Goal: Transaction & Acquisition: Purchase product/service

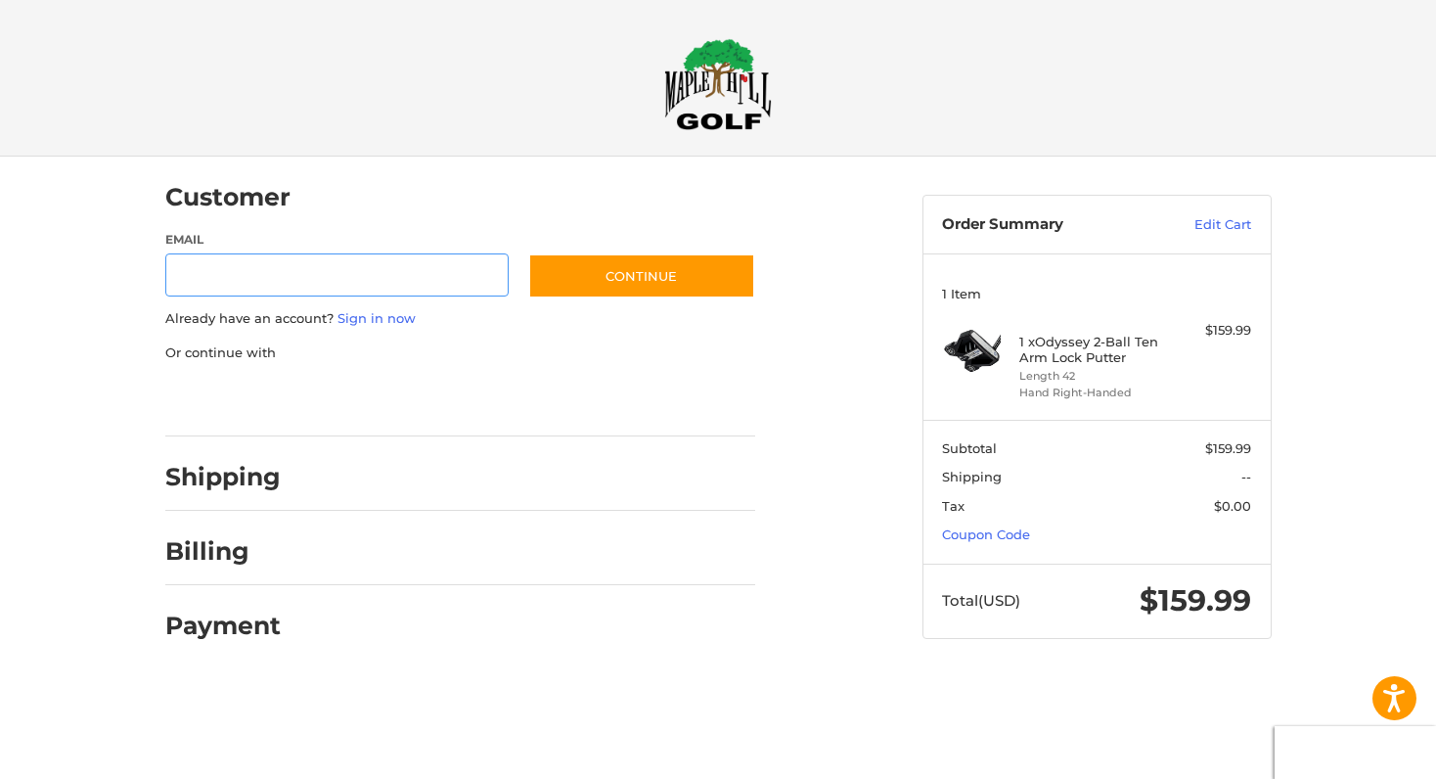
type input "*"
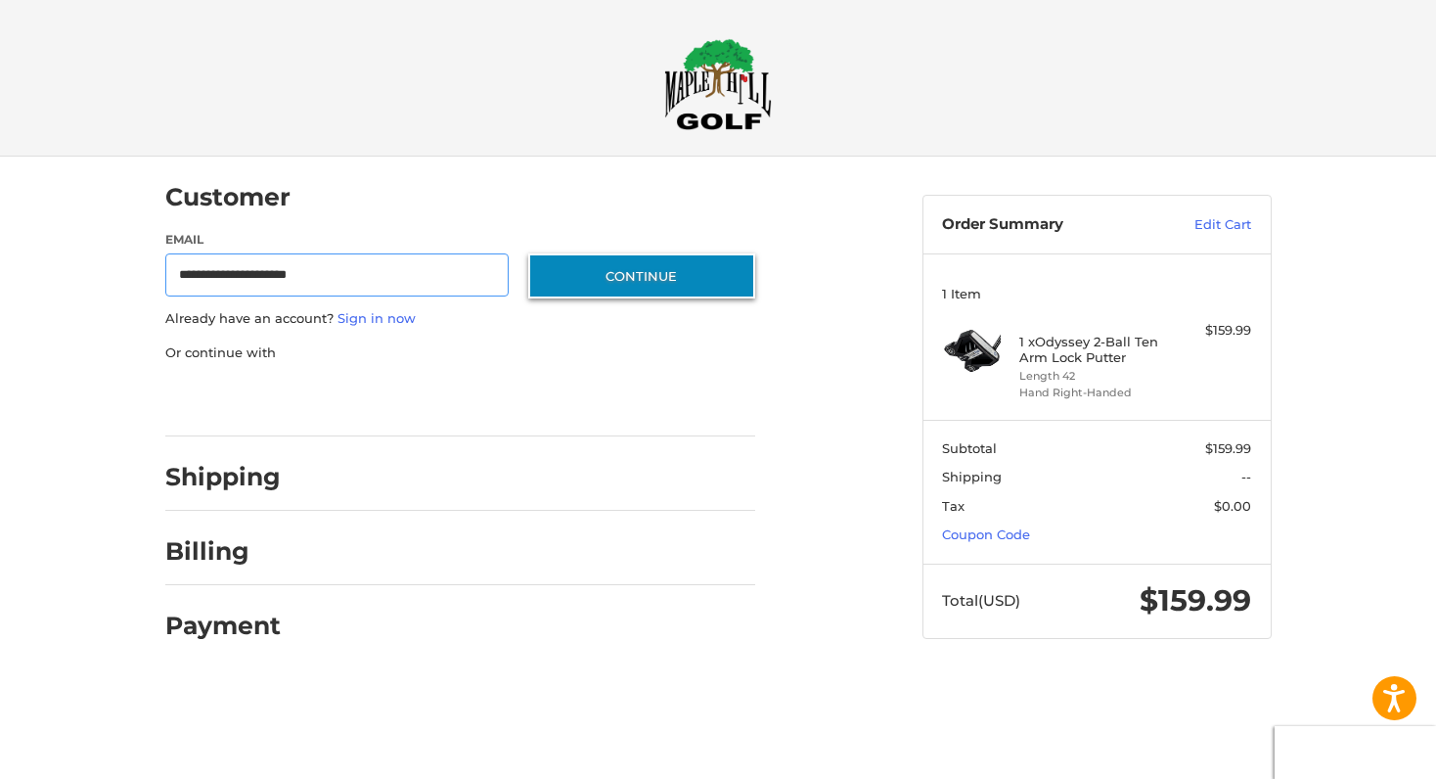
type input "**********"
click at [691, 285] on button "Continue" at bounding box center [641, 275] width 227 height 45
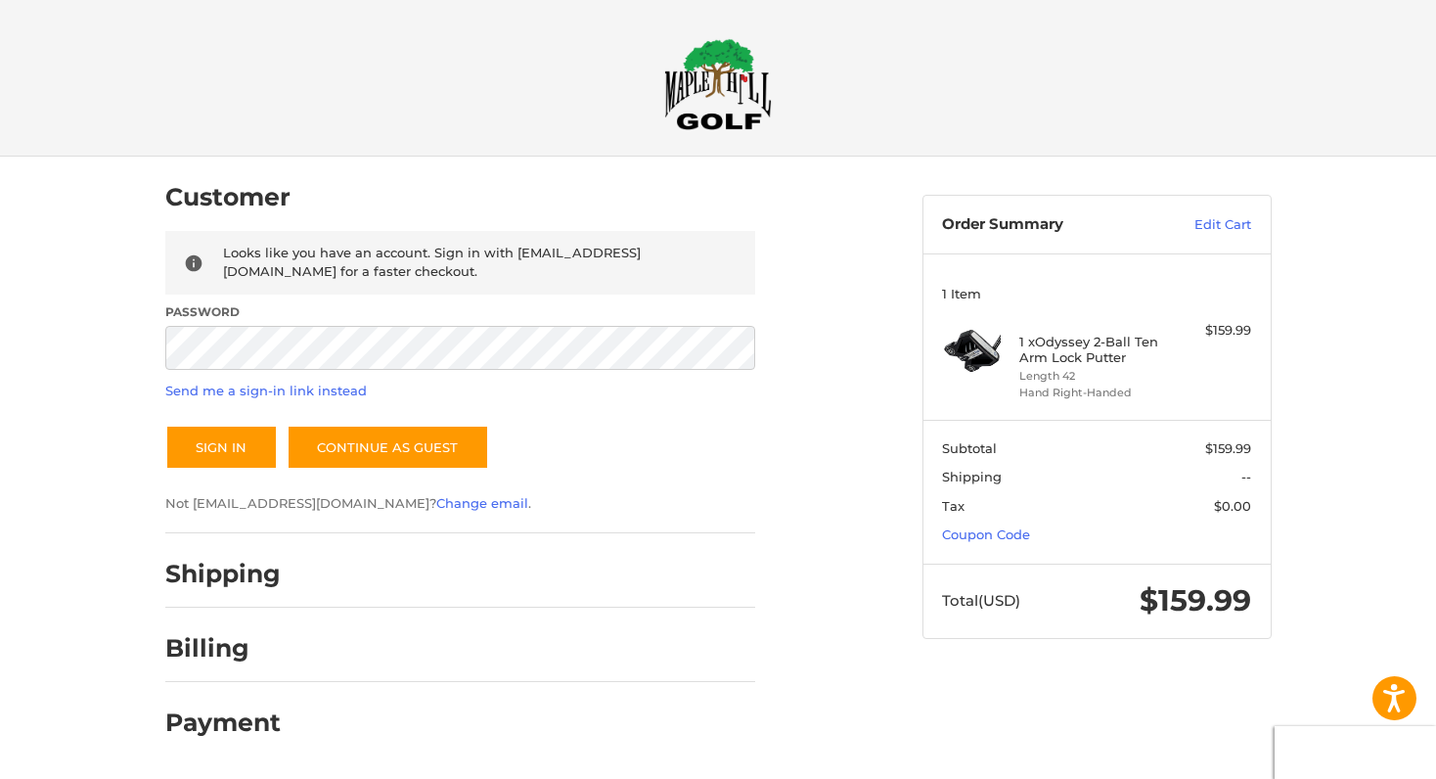
click at [432, 388] on p "Send me a sign-in link instead" at bounding box center [460, 392] width 590 height 20
click at [205, 444] on button "Sign In" at bounding box center [221, 447] width 113 height 45
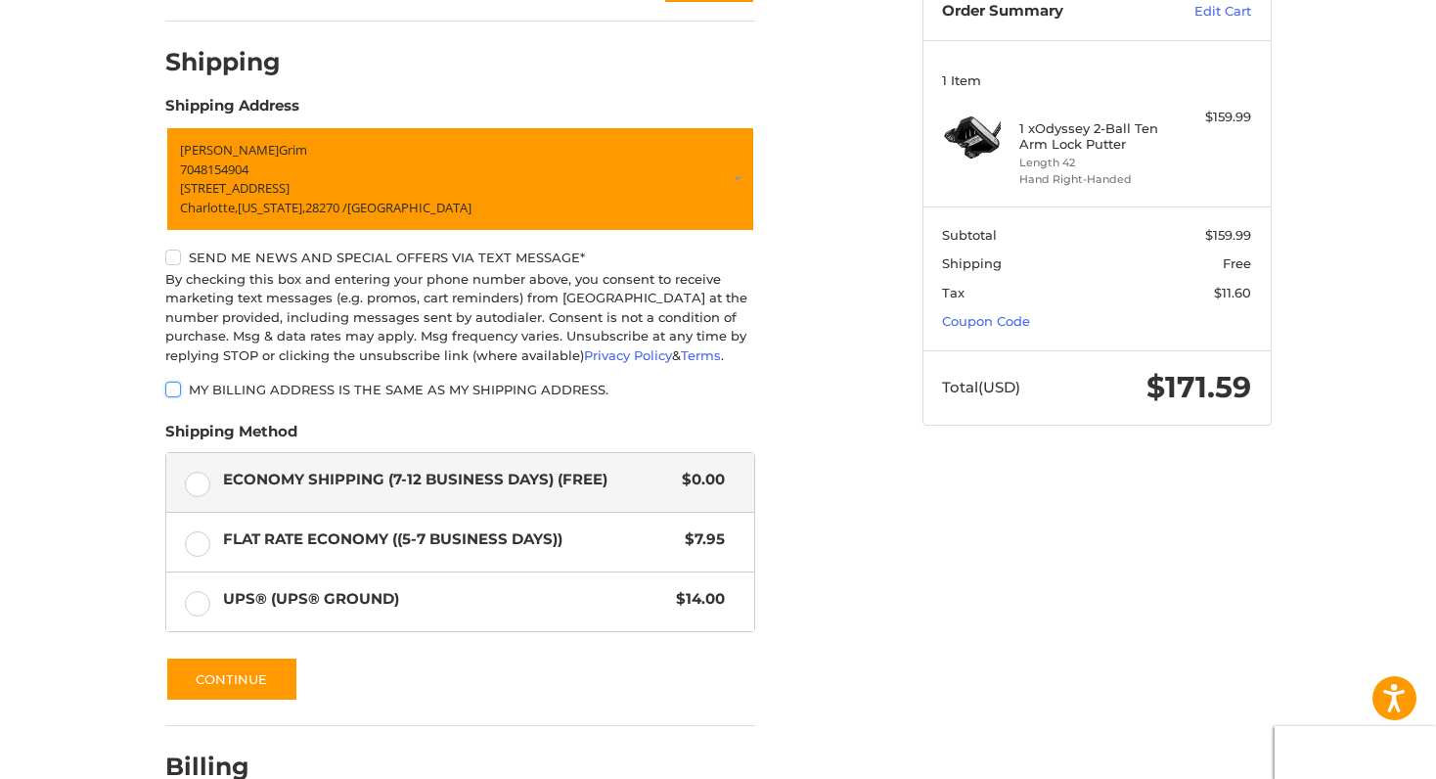
scroll to position [216, 0]
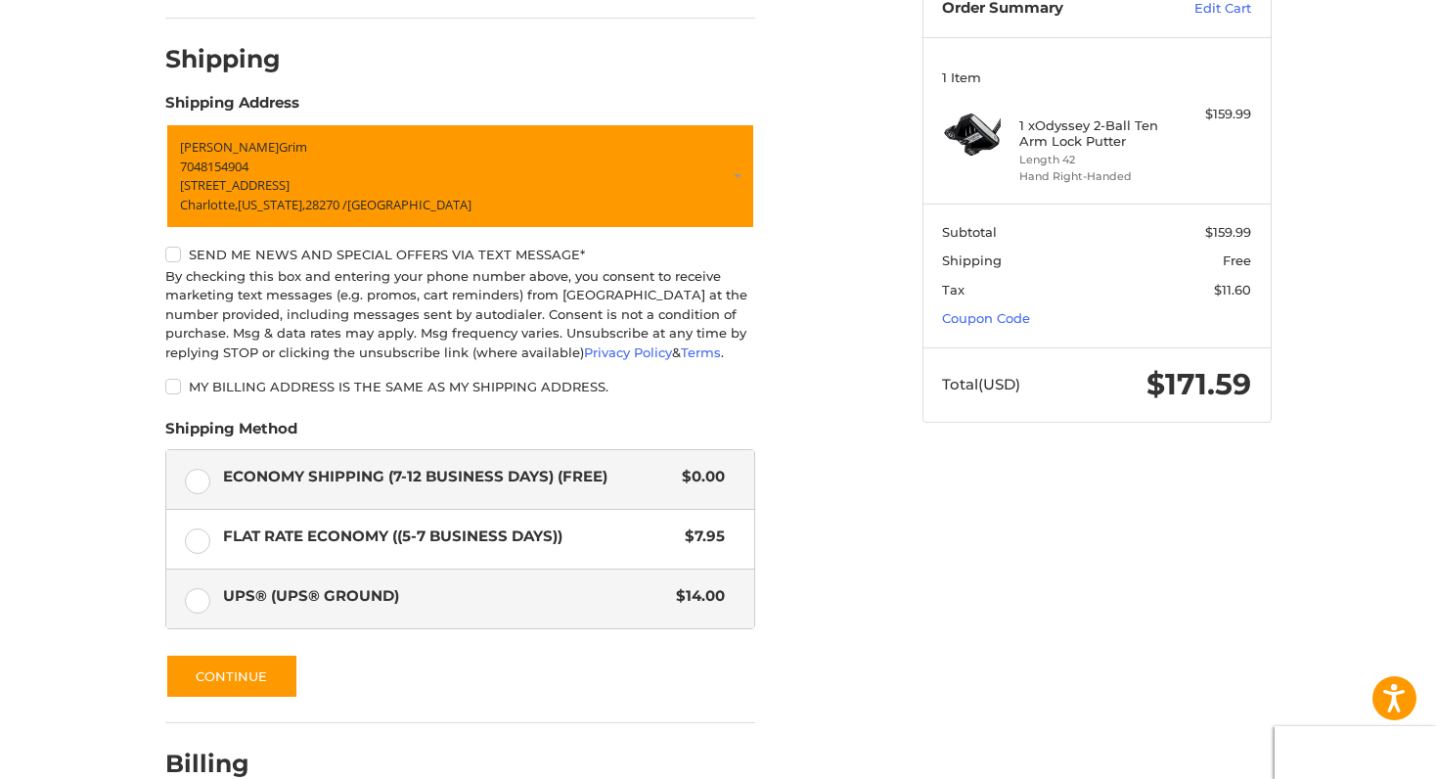
click at [197, 595] on label "UPS® (UPS® Ground) $14.00" at bounding box center [460, 598] width 588 height 59
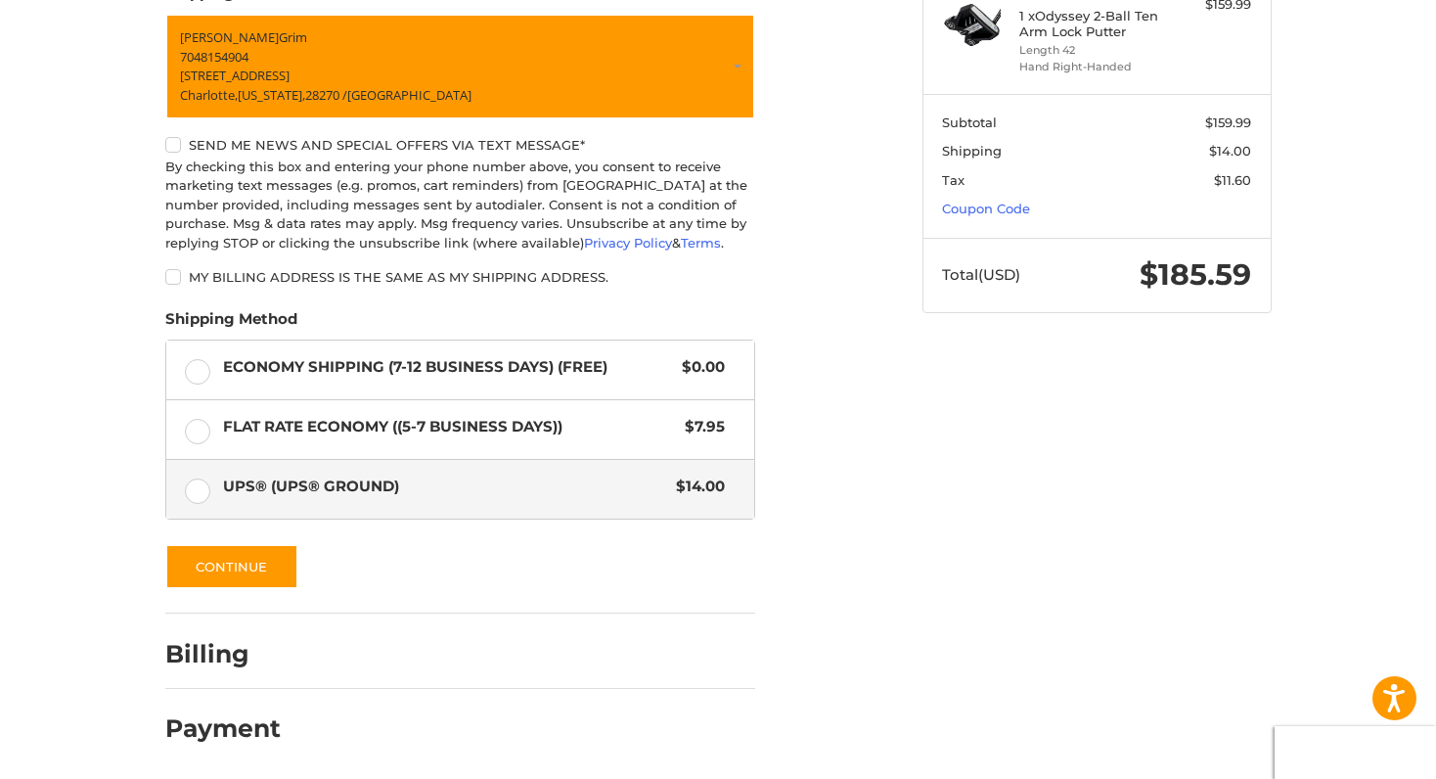
scroll to position [325, 0]
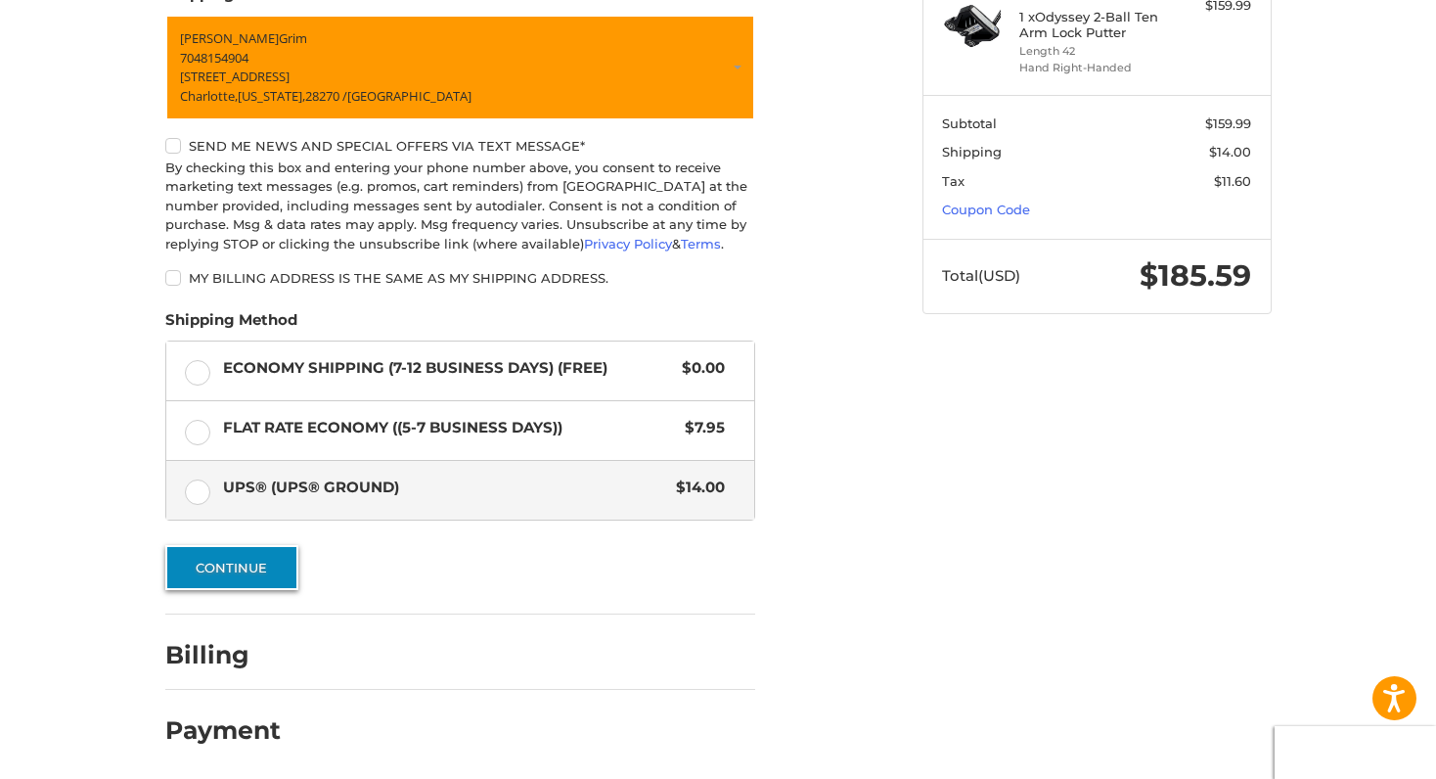
click at [274, 563] on button "Continue" at bounding box center [231, 567] width 133 height 45
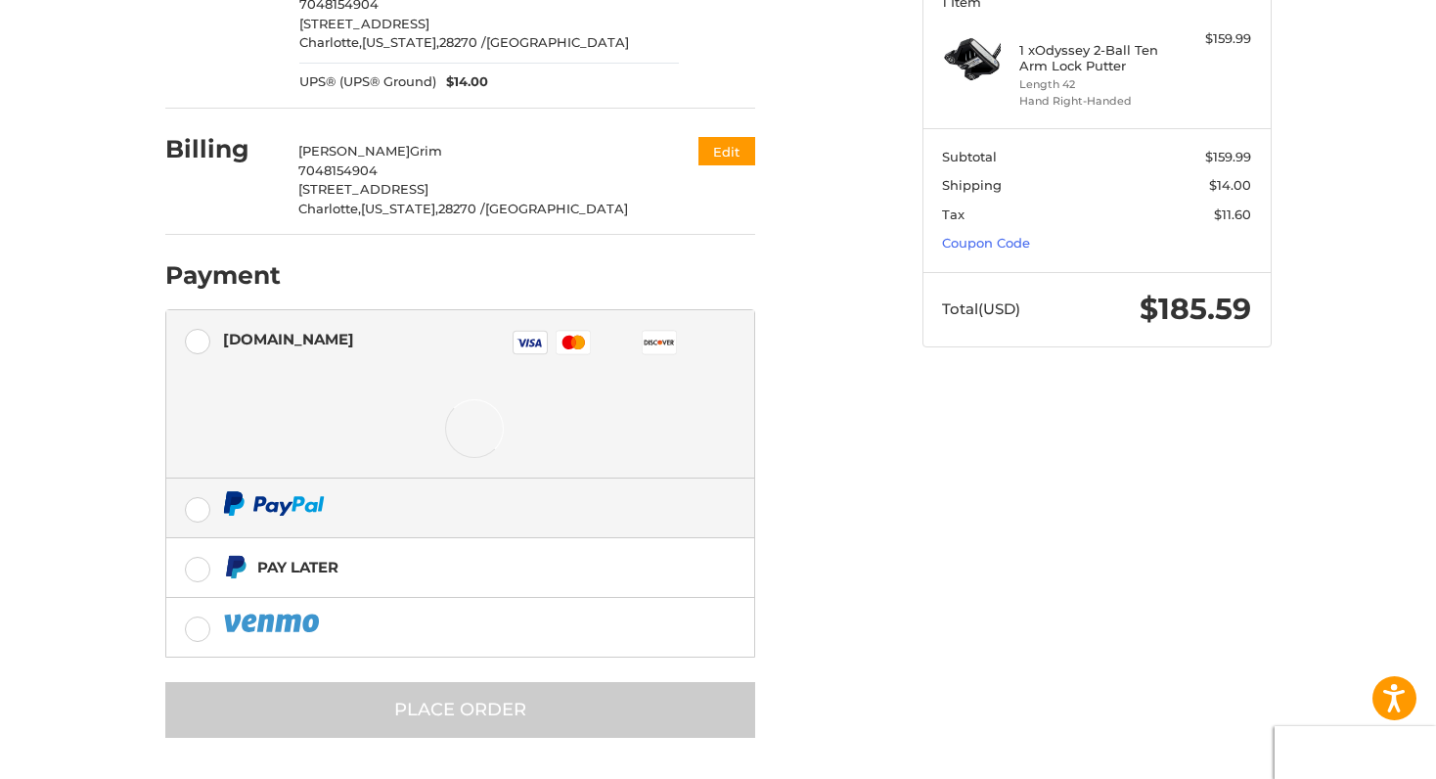
scroll to position [291, 0]
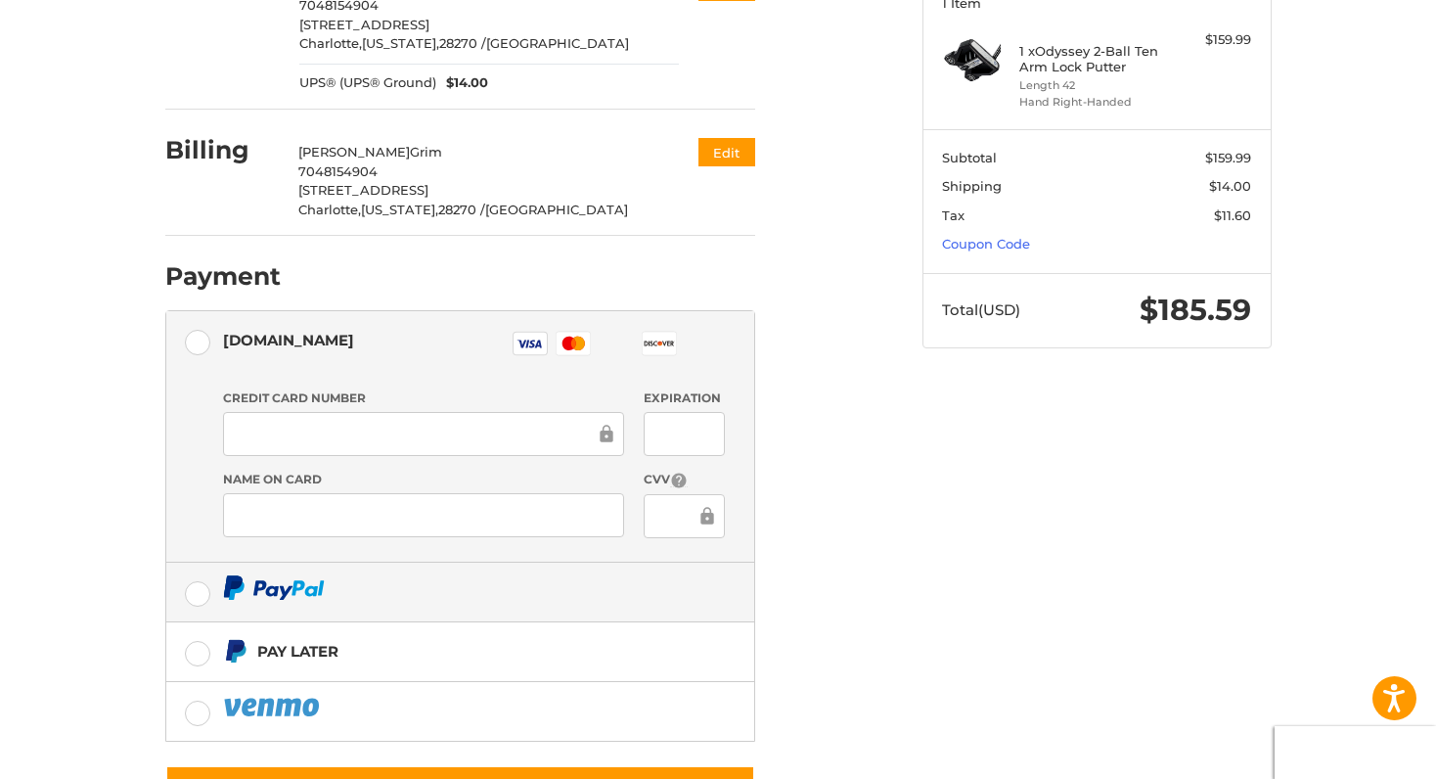
click at [200, 589] on label at bounding box center [460, 592] width 588 height 59
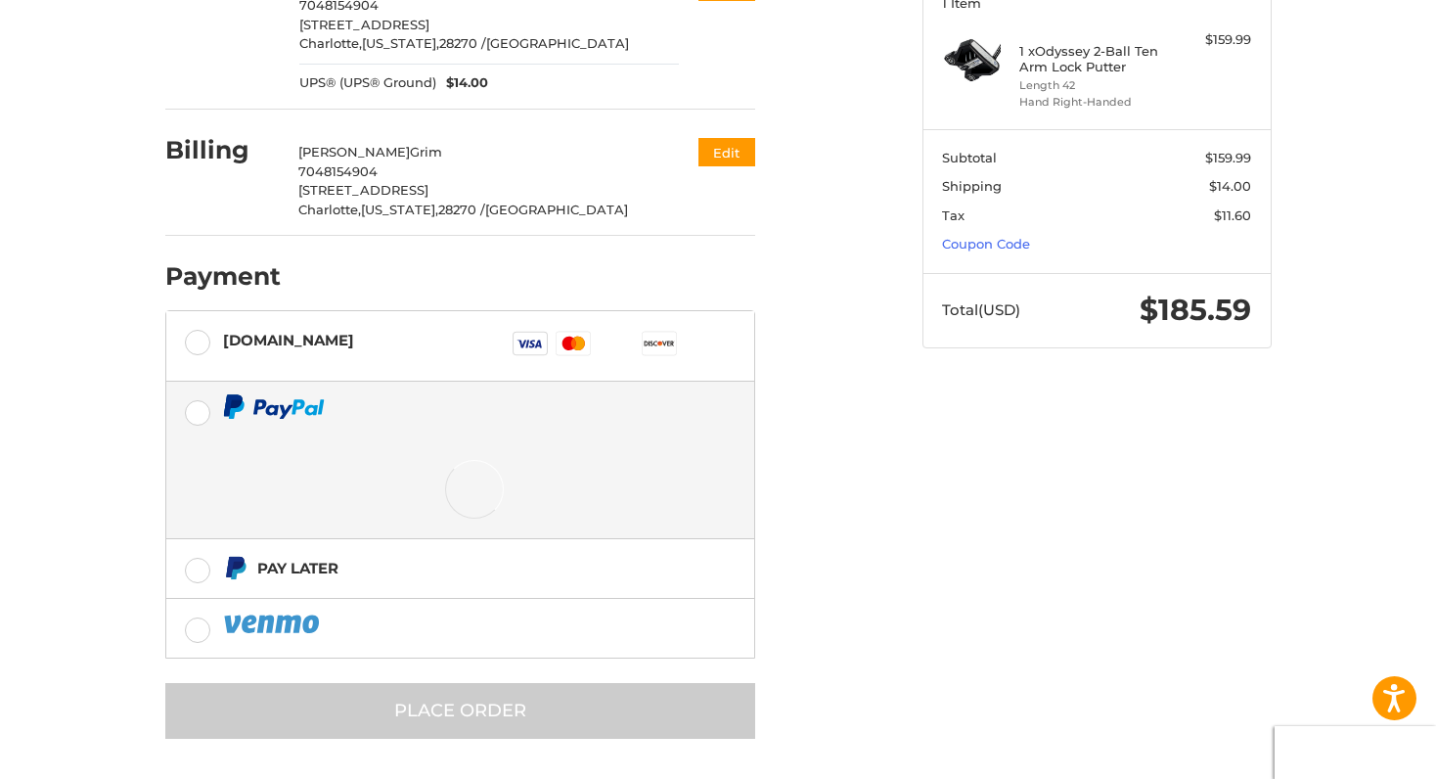
scroll to position [184, 0]
